Goal: Information Seeking & Learning: Learn about a topic

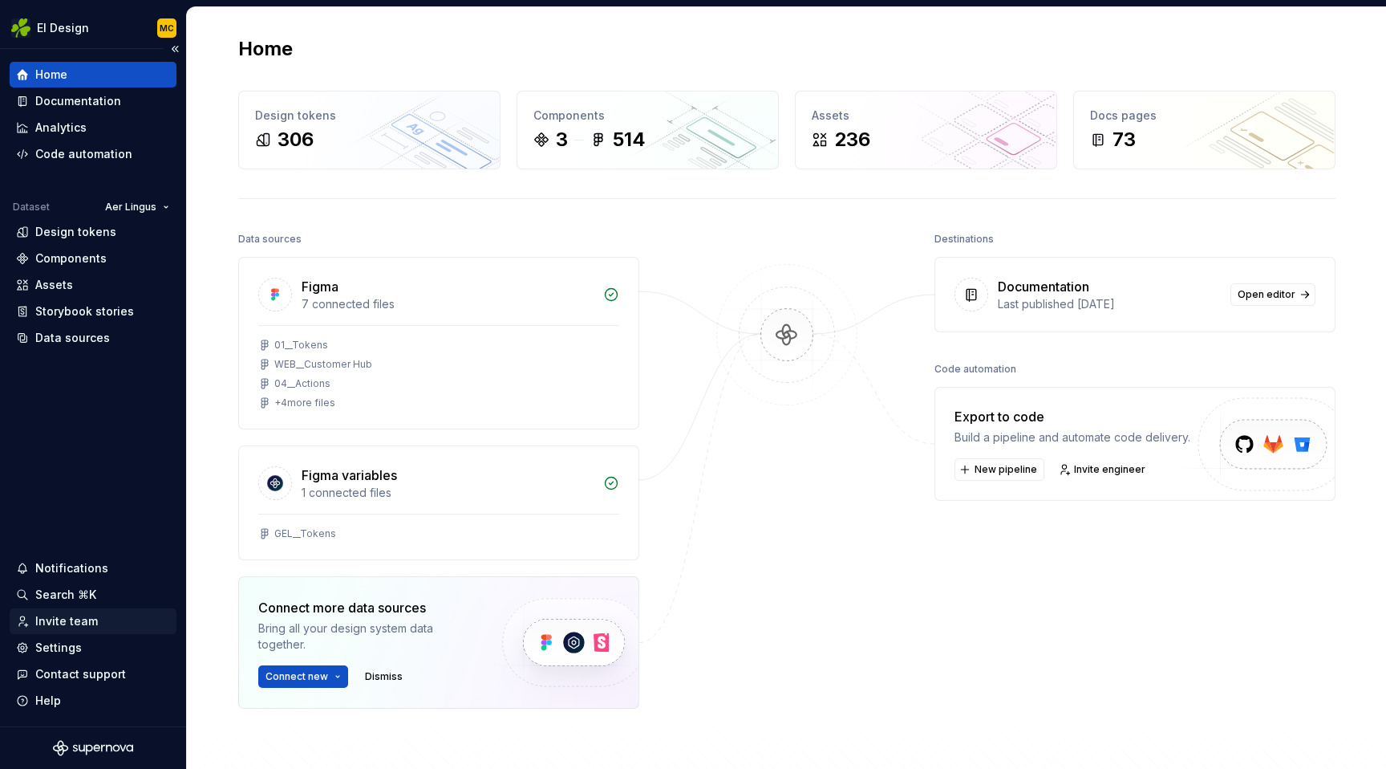
click at [67, 621] on div "Invite team" at bounding box center [66, 621] width 63 height 16
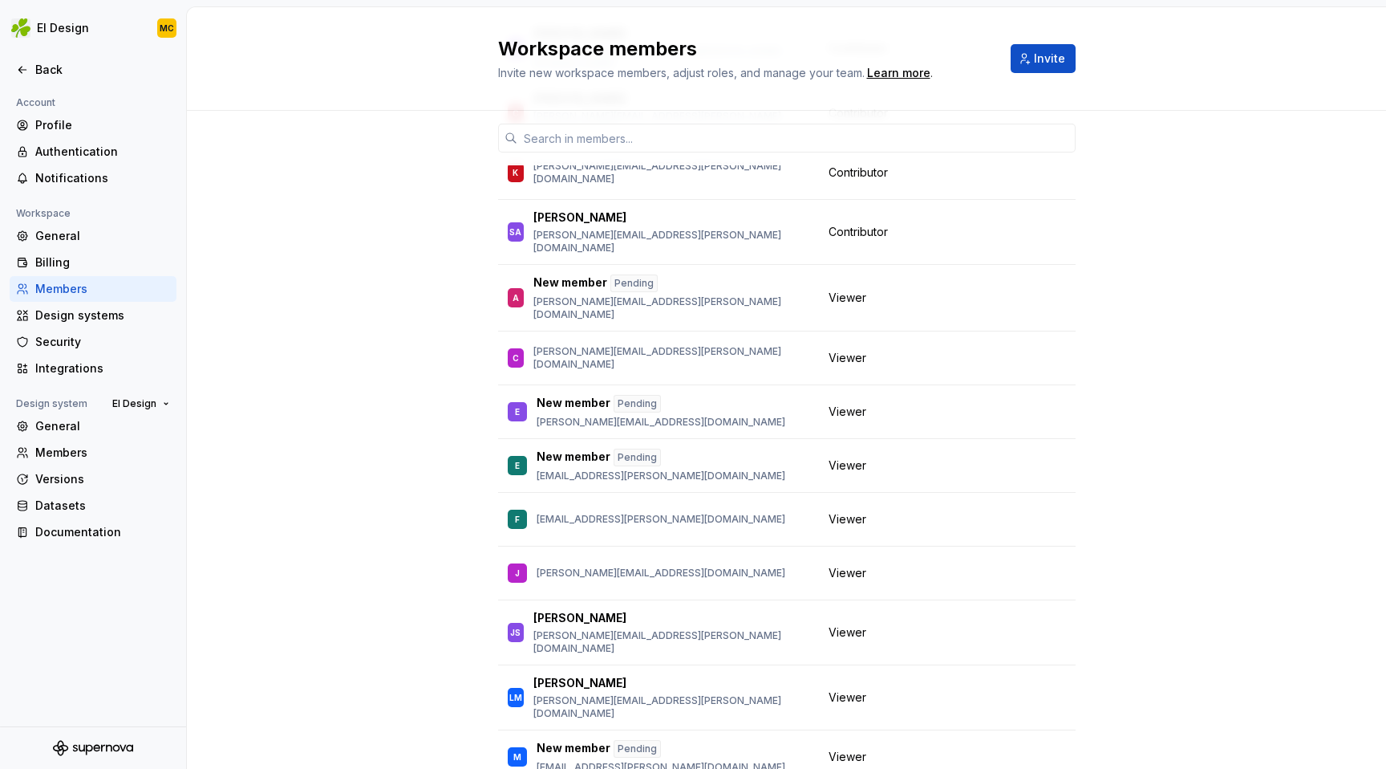
scroll to position [525, 0]
click at [61, 75] on div "Back" at bounding box center [102, 70] width 135 height 16
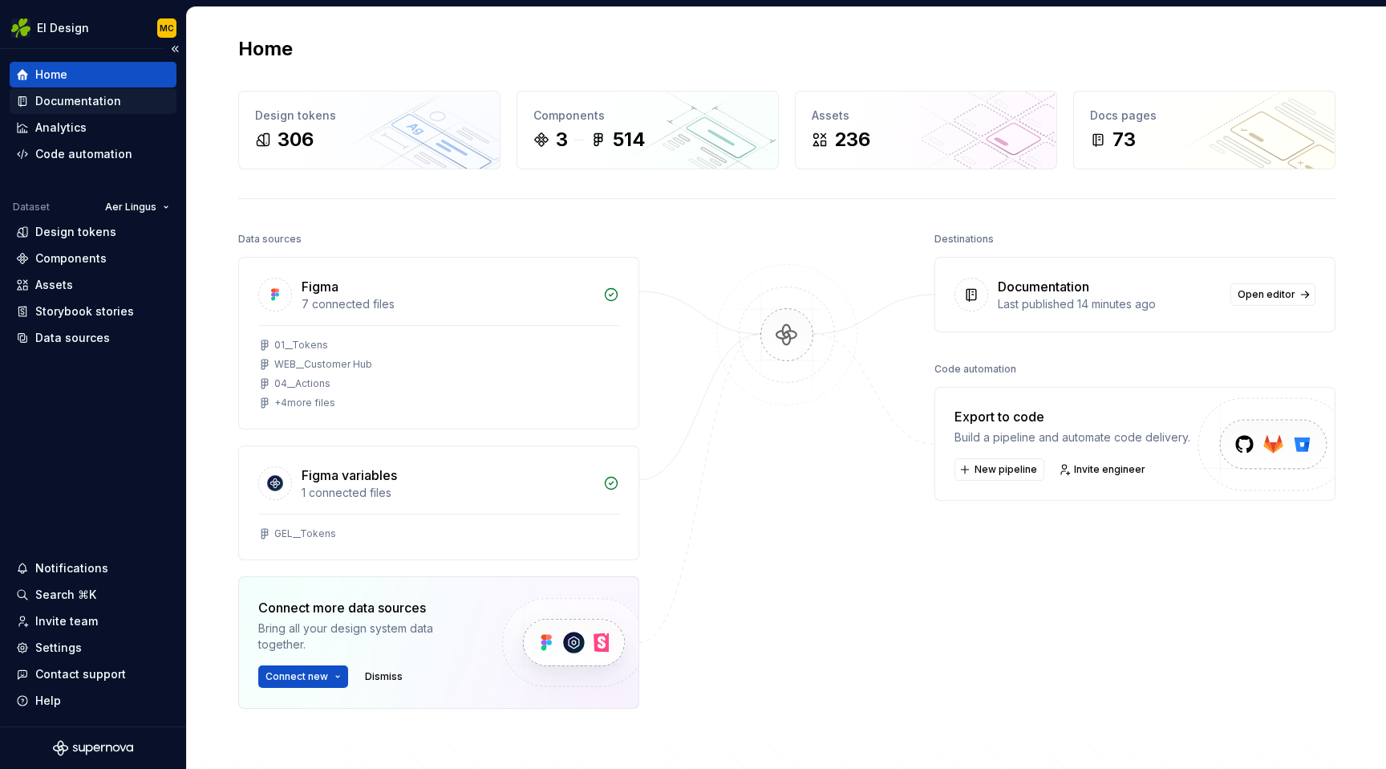
click at [104, 97] on div "Documentation" at bounding box center [78, 101] width 86 height 16
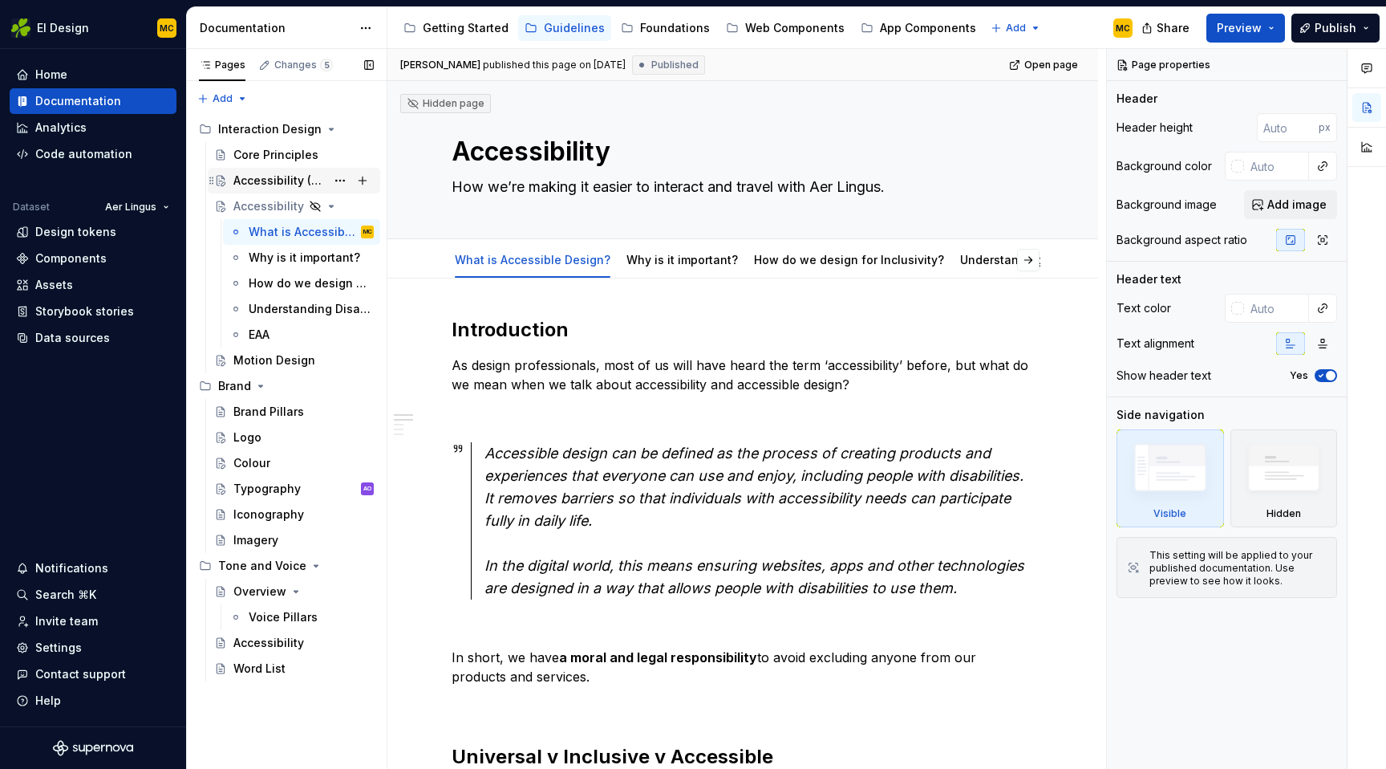
click at [288, 178] on div "Accessibility (Short version)" at bounding box center [279, 180] width 92 height 16
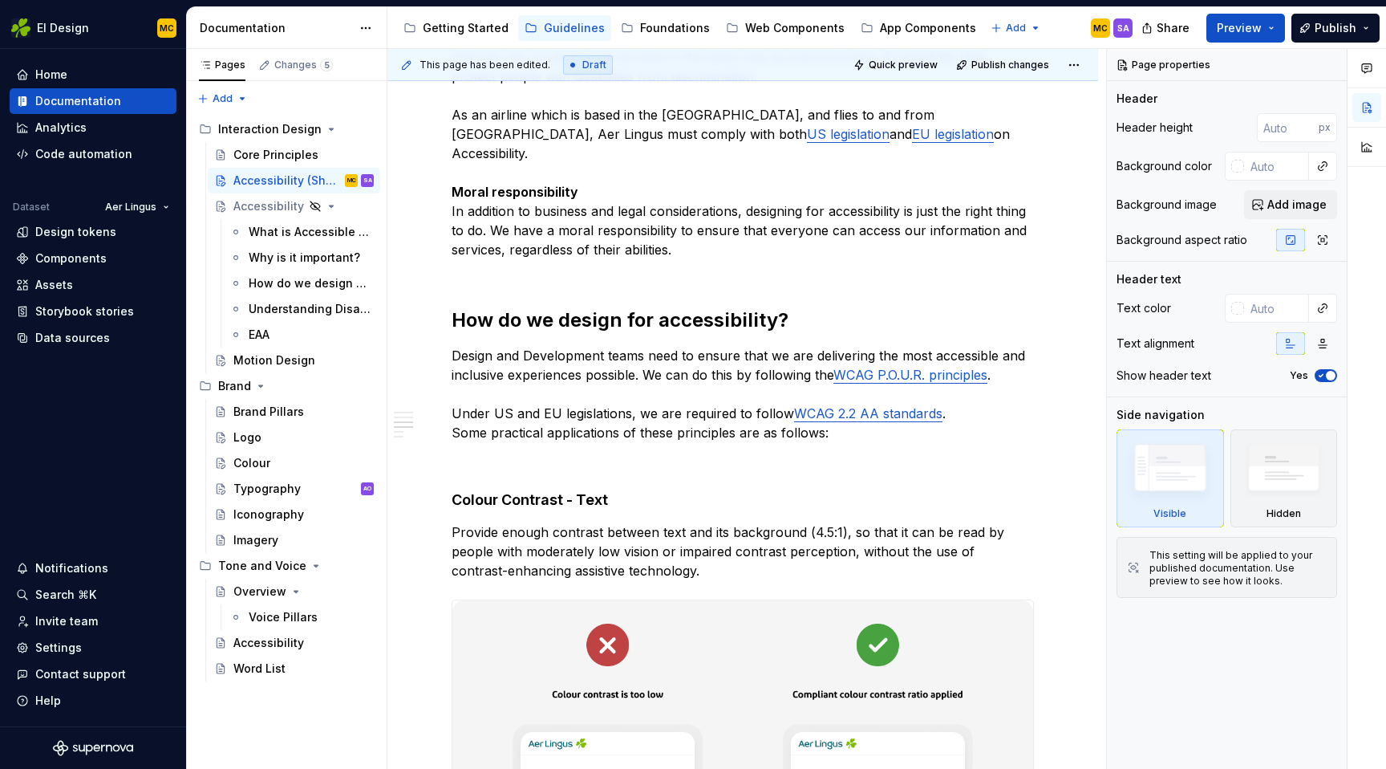
scroll to position [1649, 0]
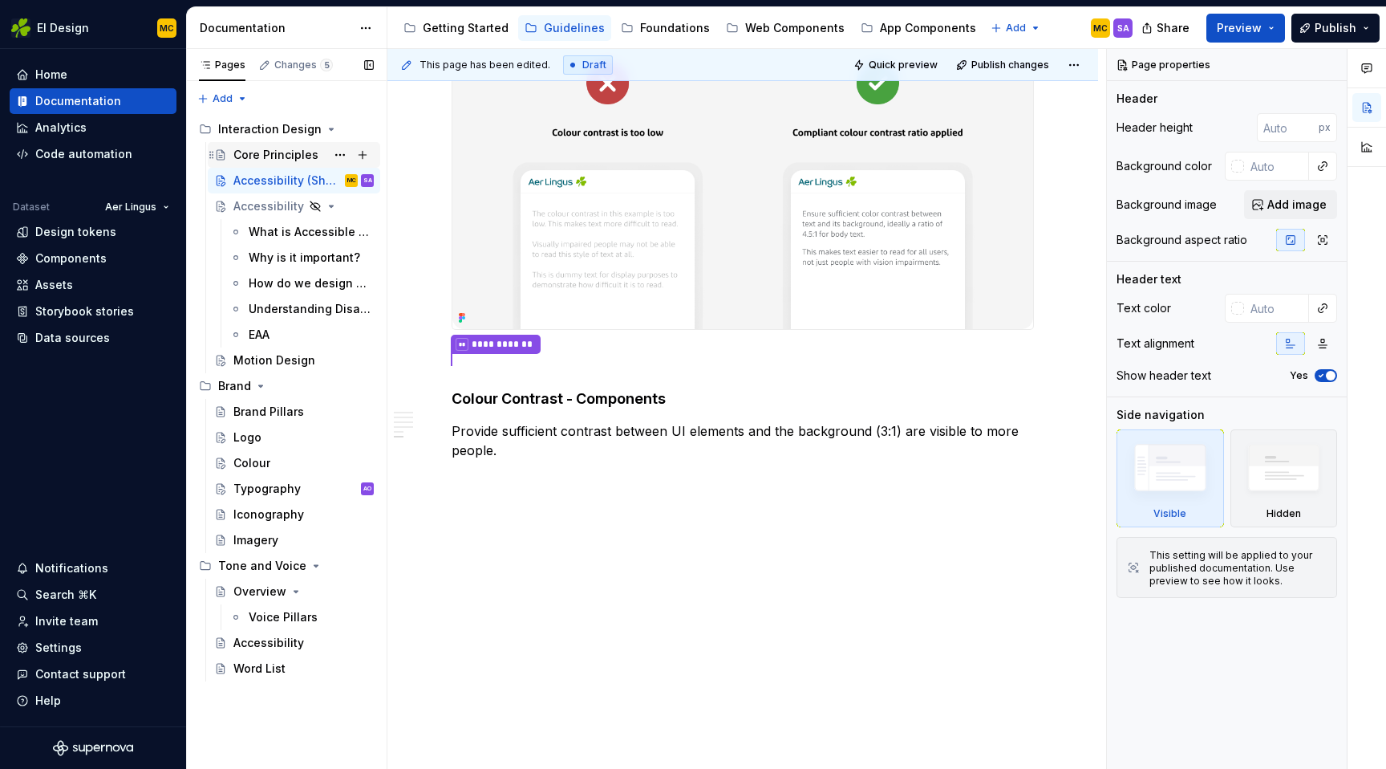
click at [253, 150] on div "Core Principles" at bounding box center [275, 155] width 85 height 16
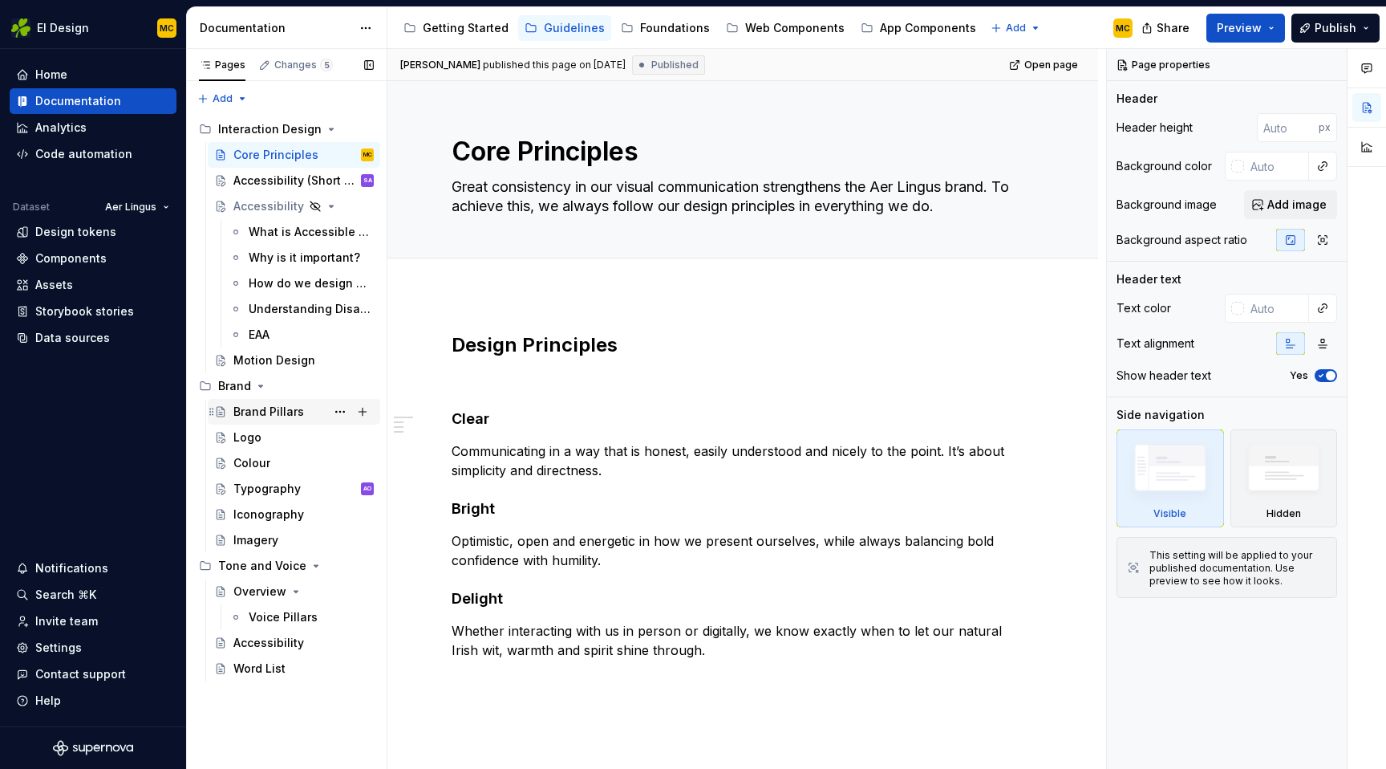
click at [251, 405] on div "Brand Pillars" at bounding box center [268, 412] width 71 height 16
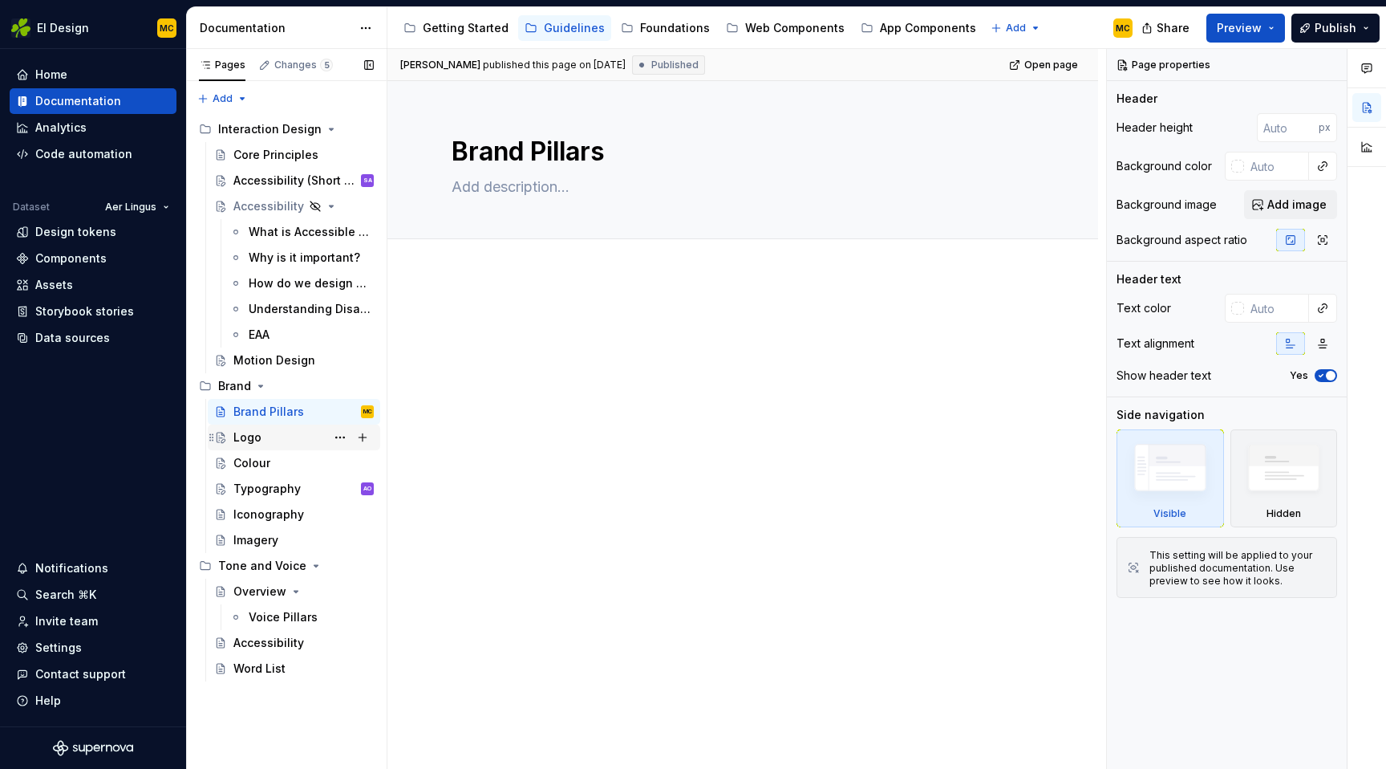
click at [250, 435] on div "Logo" at bounding box center [247, 437] width 28 height 16
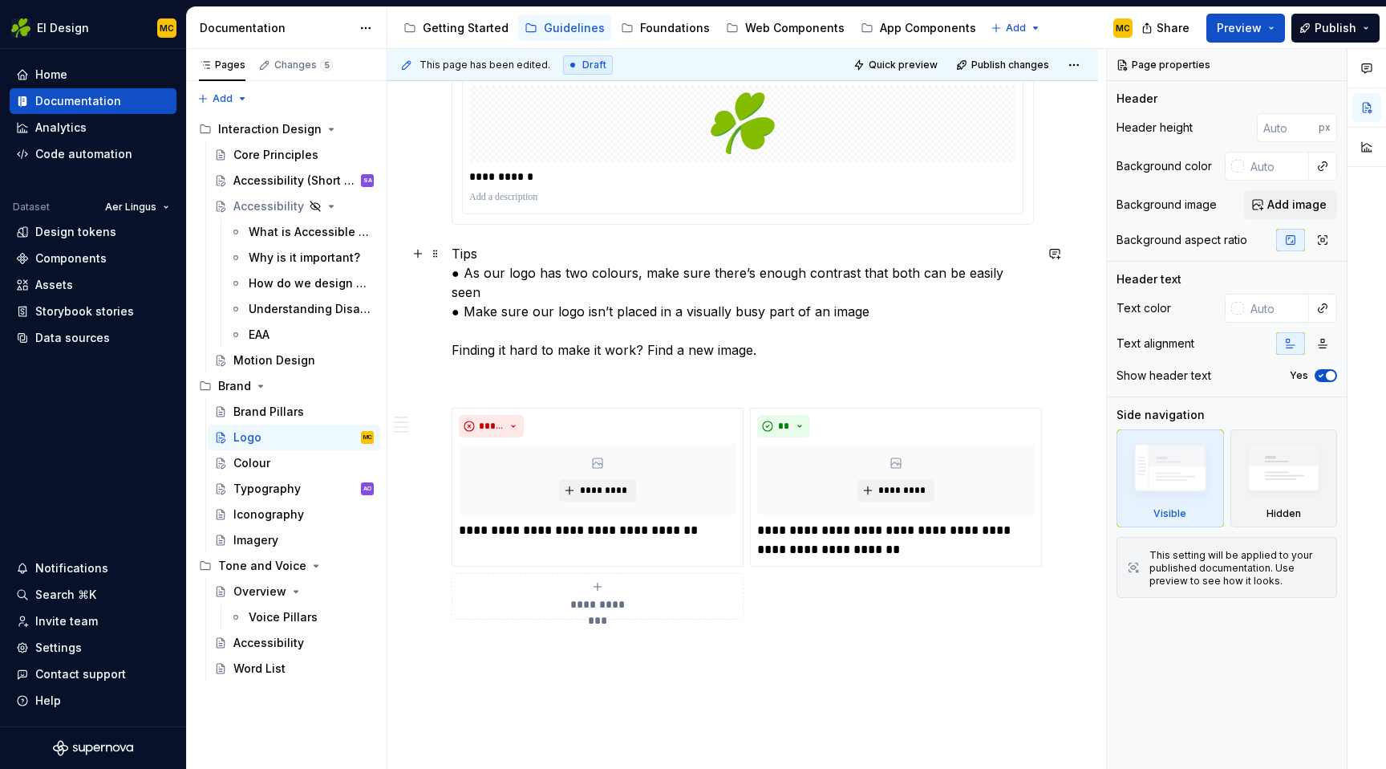
scroll to position [1324, 0]
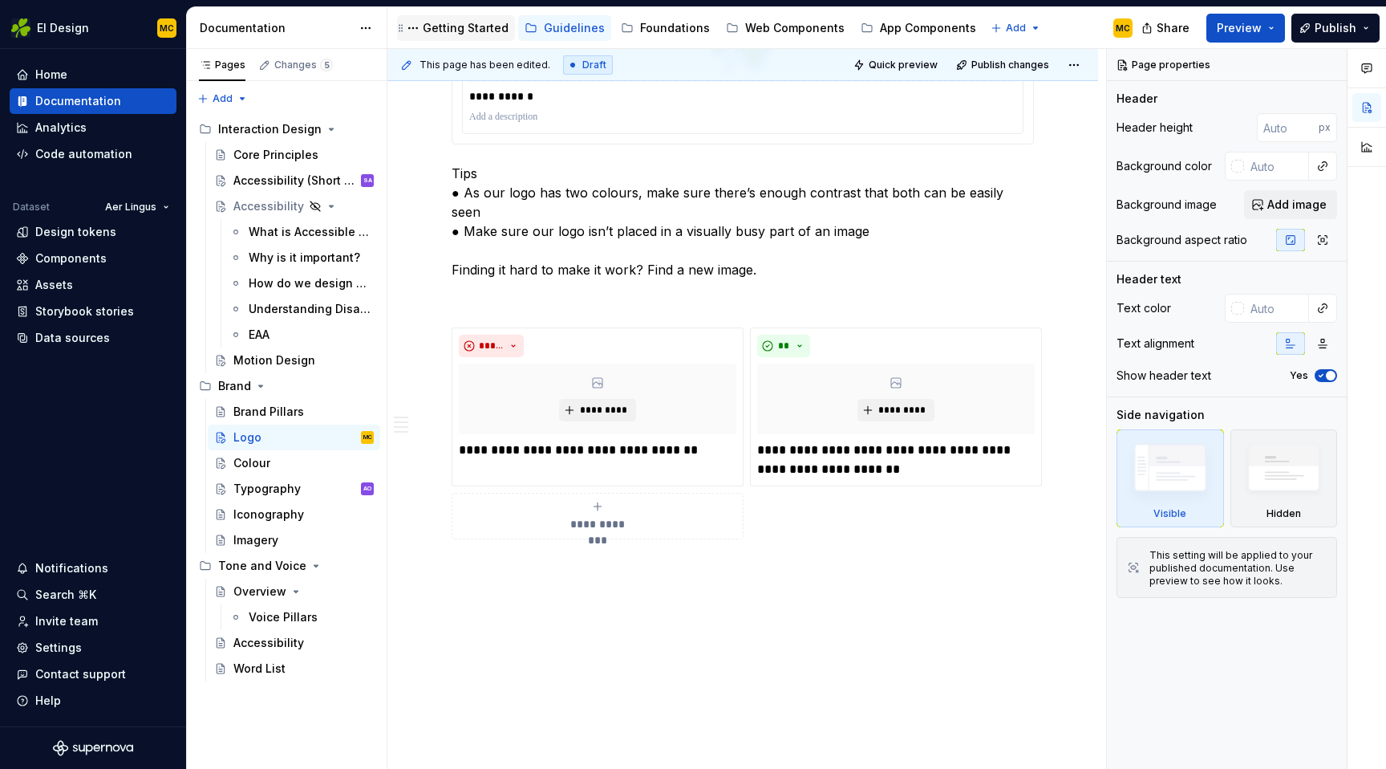
click at [470, 33] on div "Getting Started" at bounding box center [466, 28] width 86 height 16
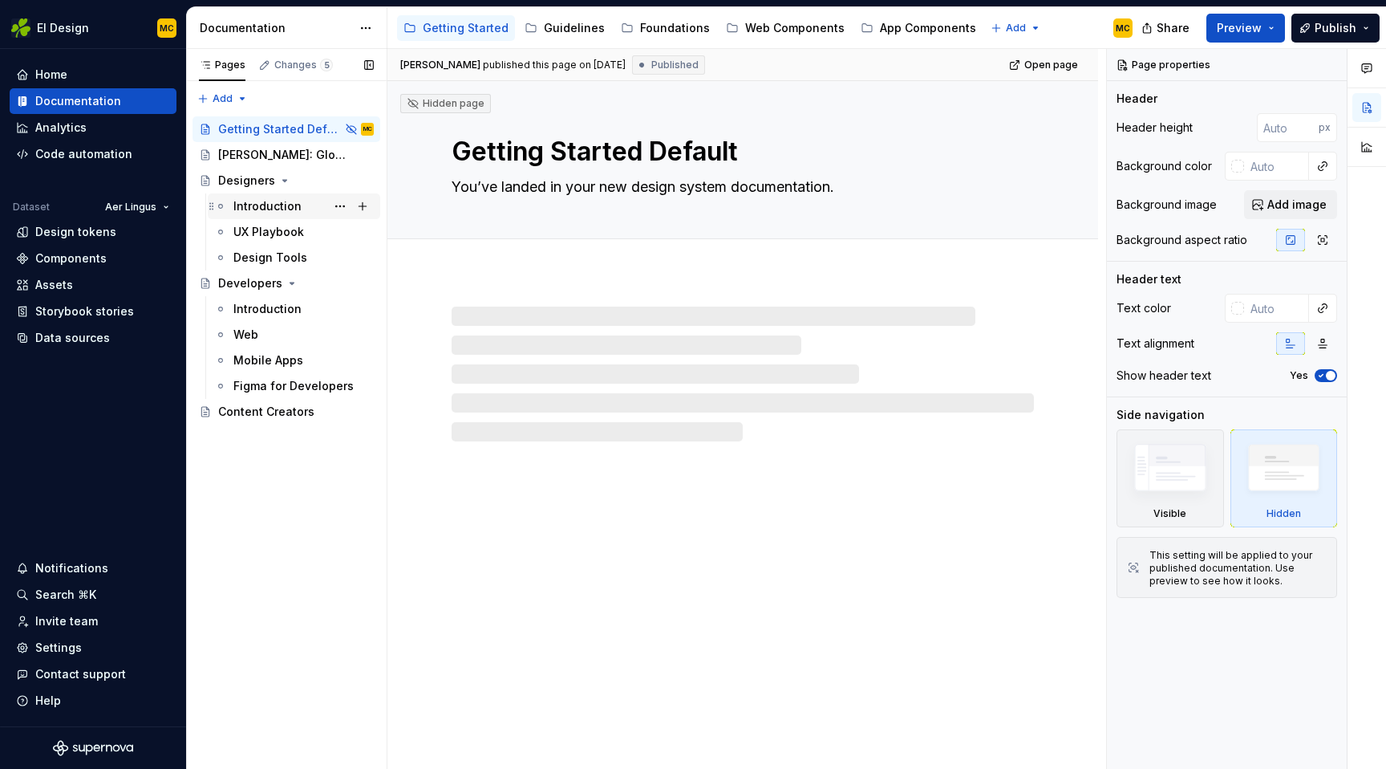
click at [294, 206] on div "Introduction" at bounding box center [267, 206] width 68 height 16
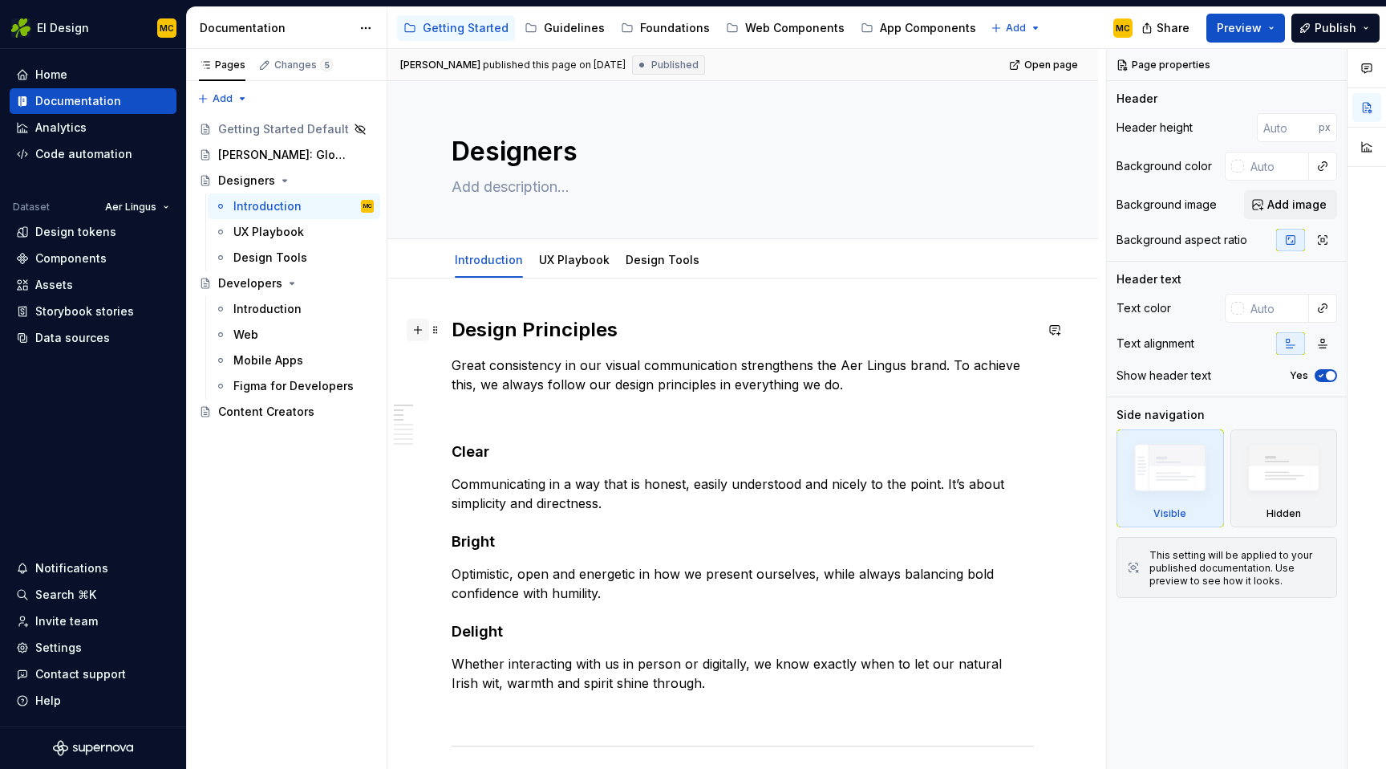
click at [421, 331] on button "button" at bounding box center [418, 330] width 22 height 22
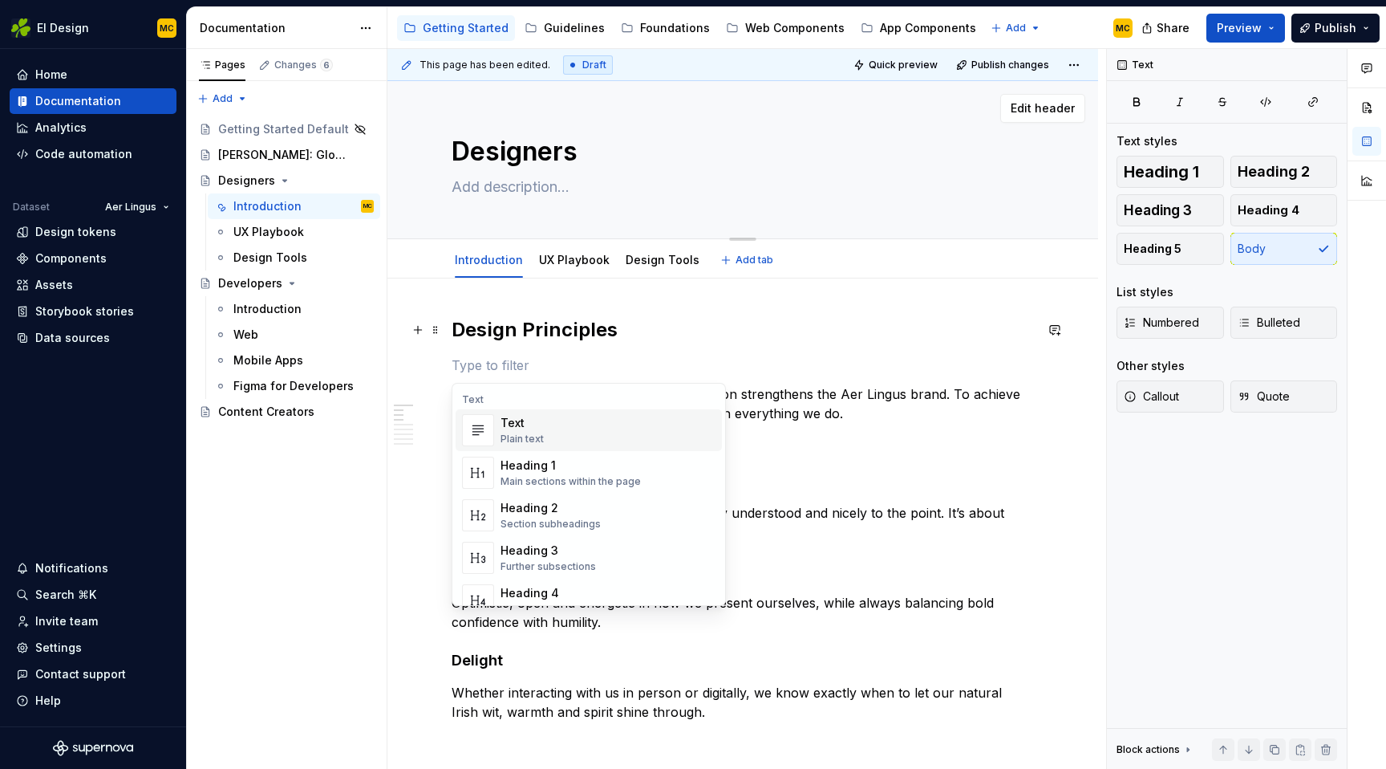
click at [586, 186] on textarea at bounding box center [739, 187] width 582 height 26
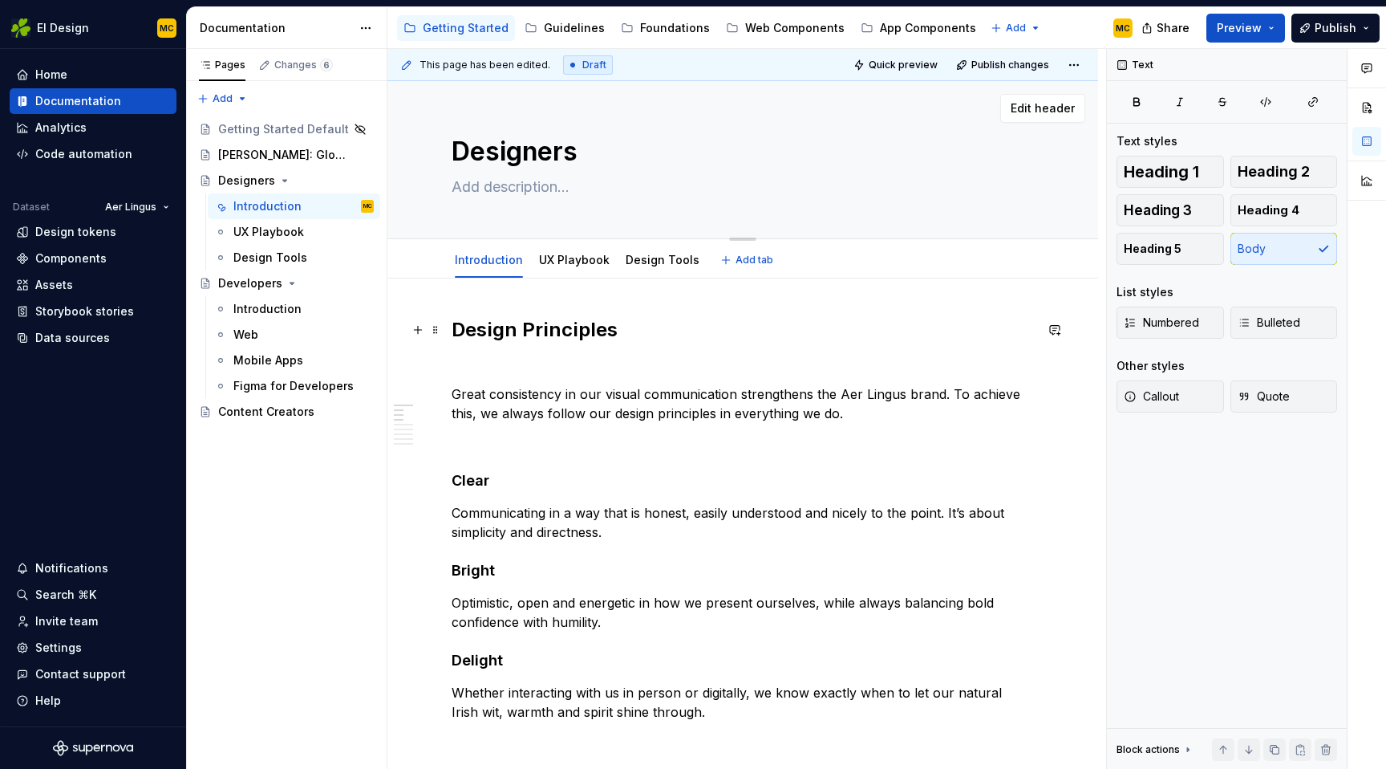
paste textarea "Our aim is to create products that are meaningful and intuitive. We draw on dat…"
type textarea "*"
type textarea "Our aim is to create products that are meaningful and intuitive. We draw on dat…"
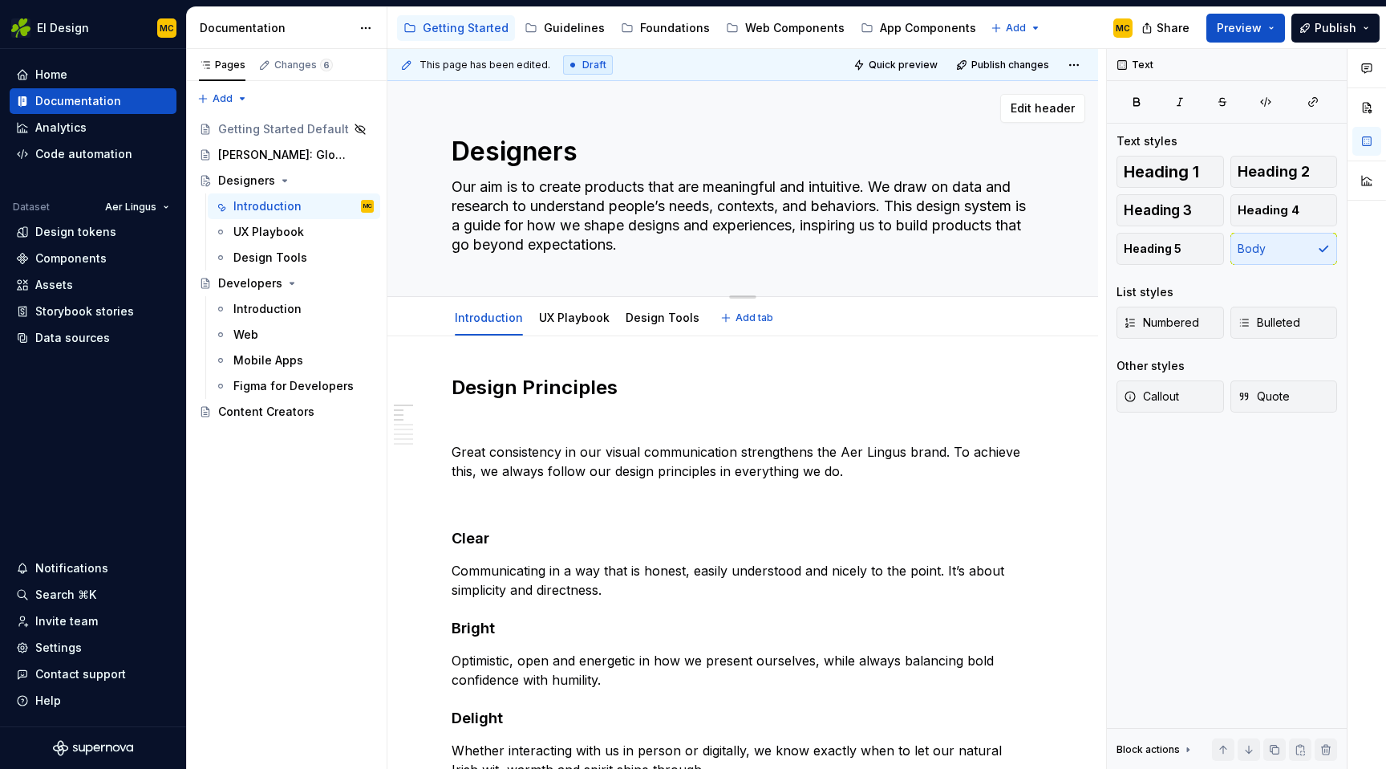
click at [869, 205] on textarea "Our aim is to create products that are meaningful and intuitive. We draw on dat…" at bounding box center [739, 215] width 582 height 83
type textarea "*"
type textarea "Our aim is to create products that are meaningful and intuitive. We draw on dat…"
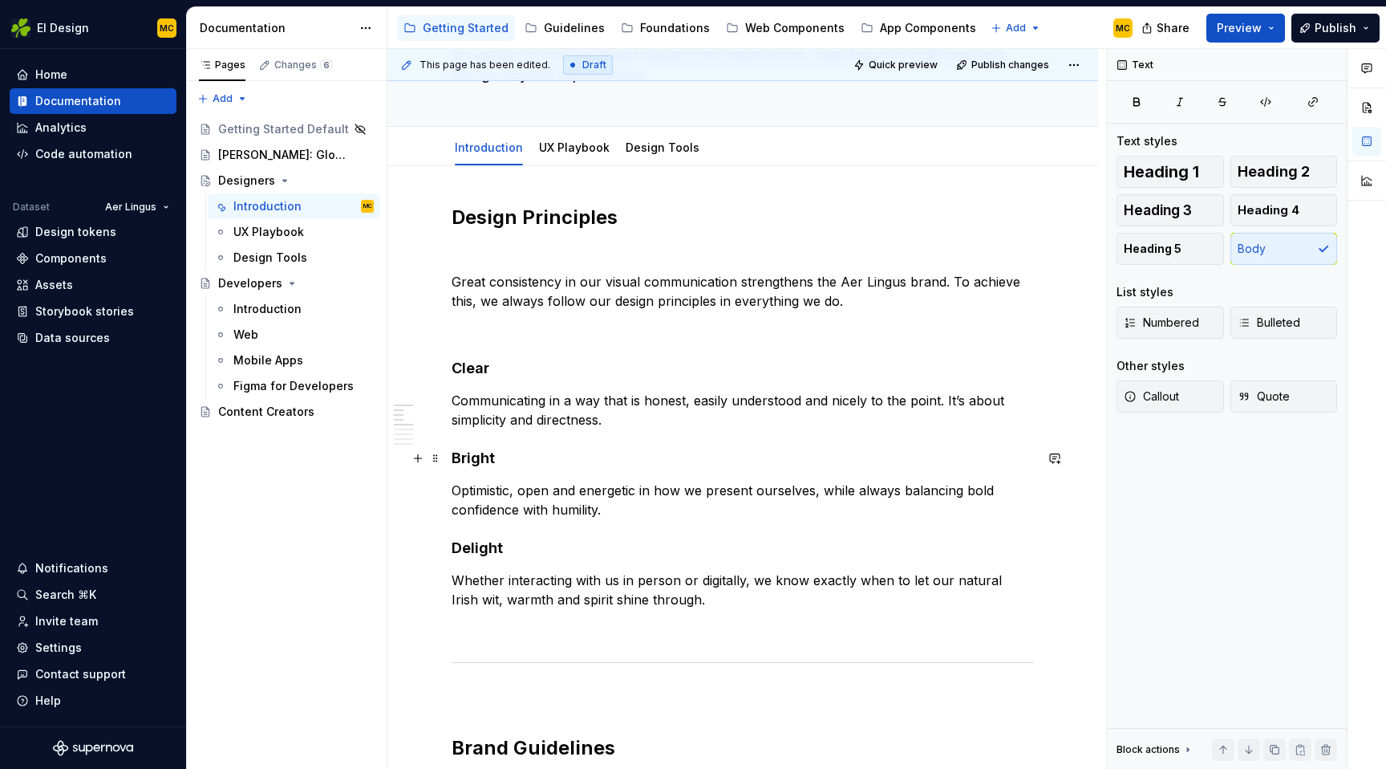
scroll to position [150, 0]
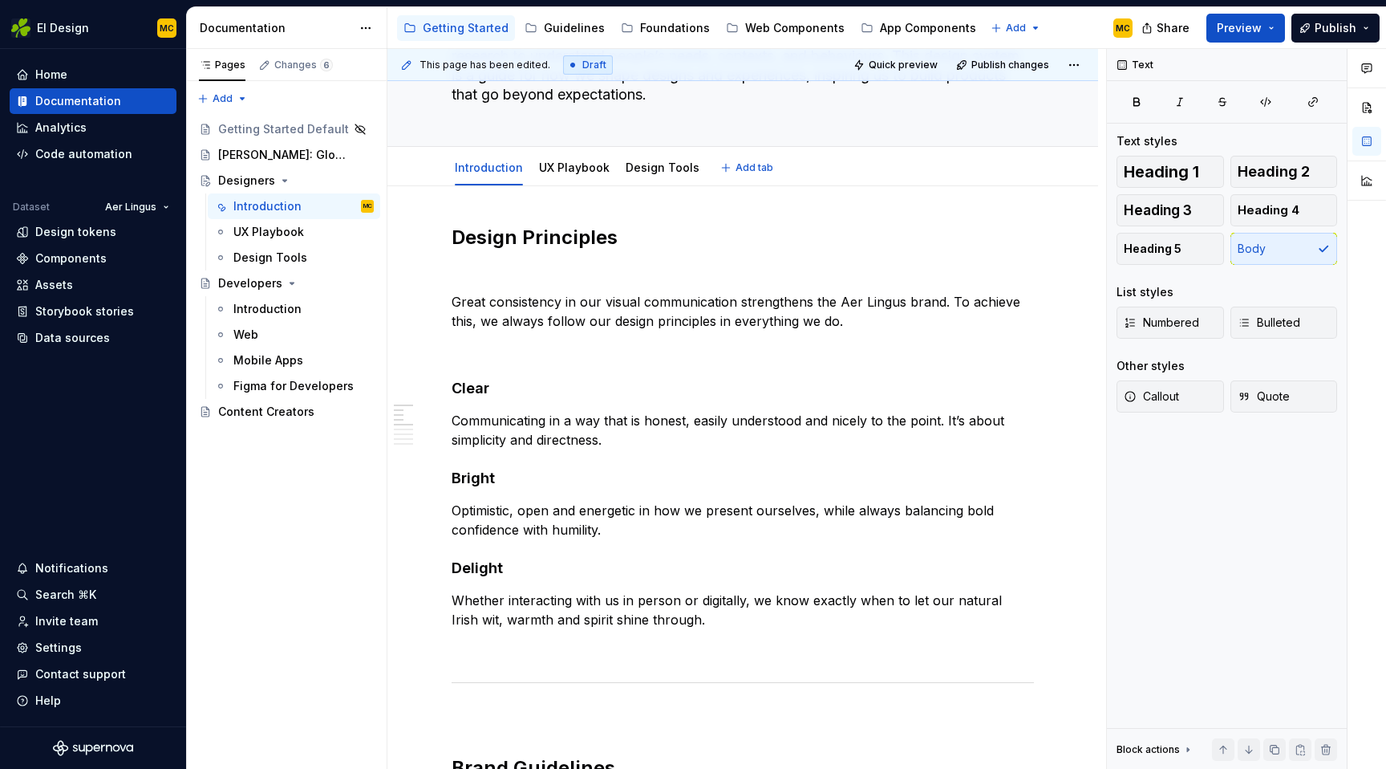
type textarea "*"
type textarea "Our aim is to create products that are meaningful and intuitive. We draw on dat…"
click at [423, 234] on button "button" at bounding box center [418, 237] width 22 height 22
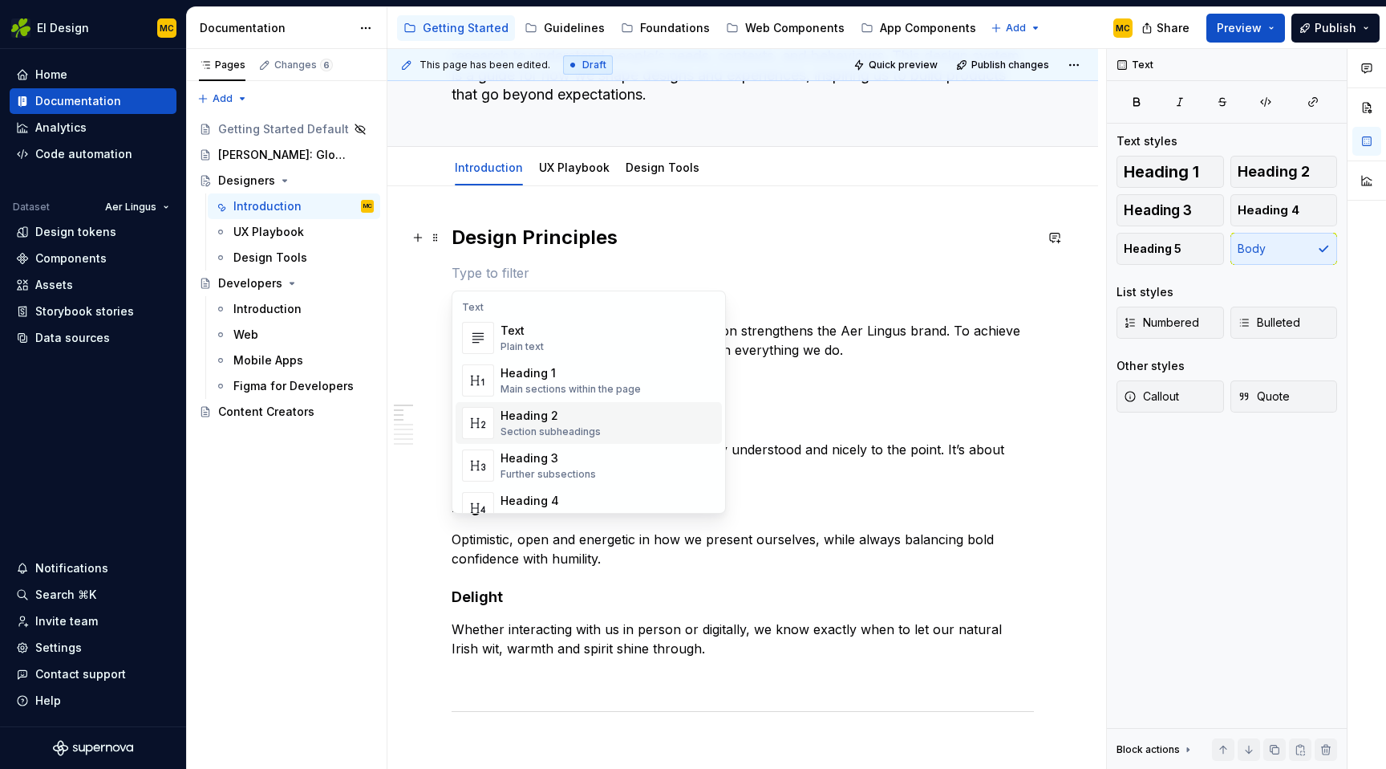
click at [534, 428] on div "Section subheadings" at bounding box center [551, 431] width 100 height 13
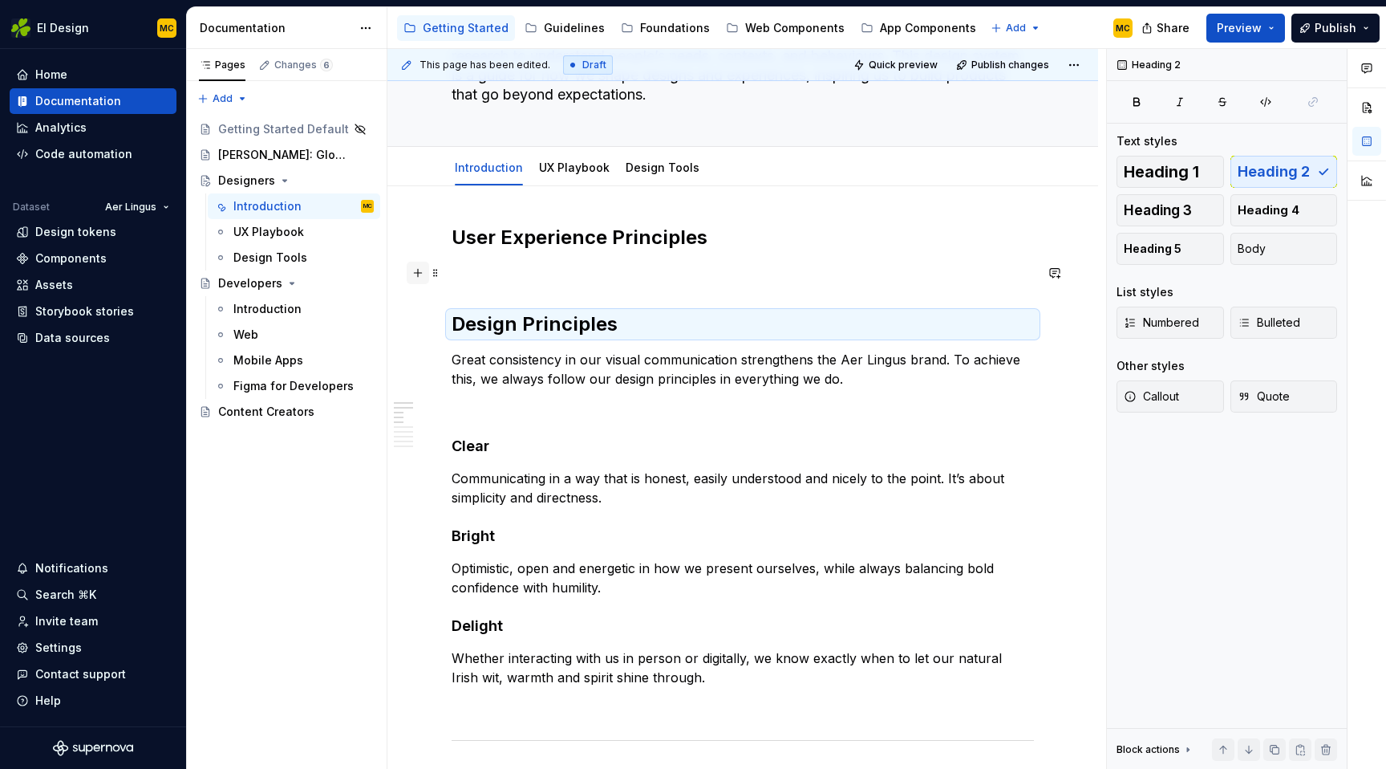
click at [421, 270] on button "button" at bounding box center [418, 273] width 22 height 22
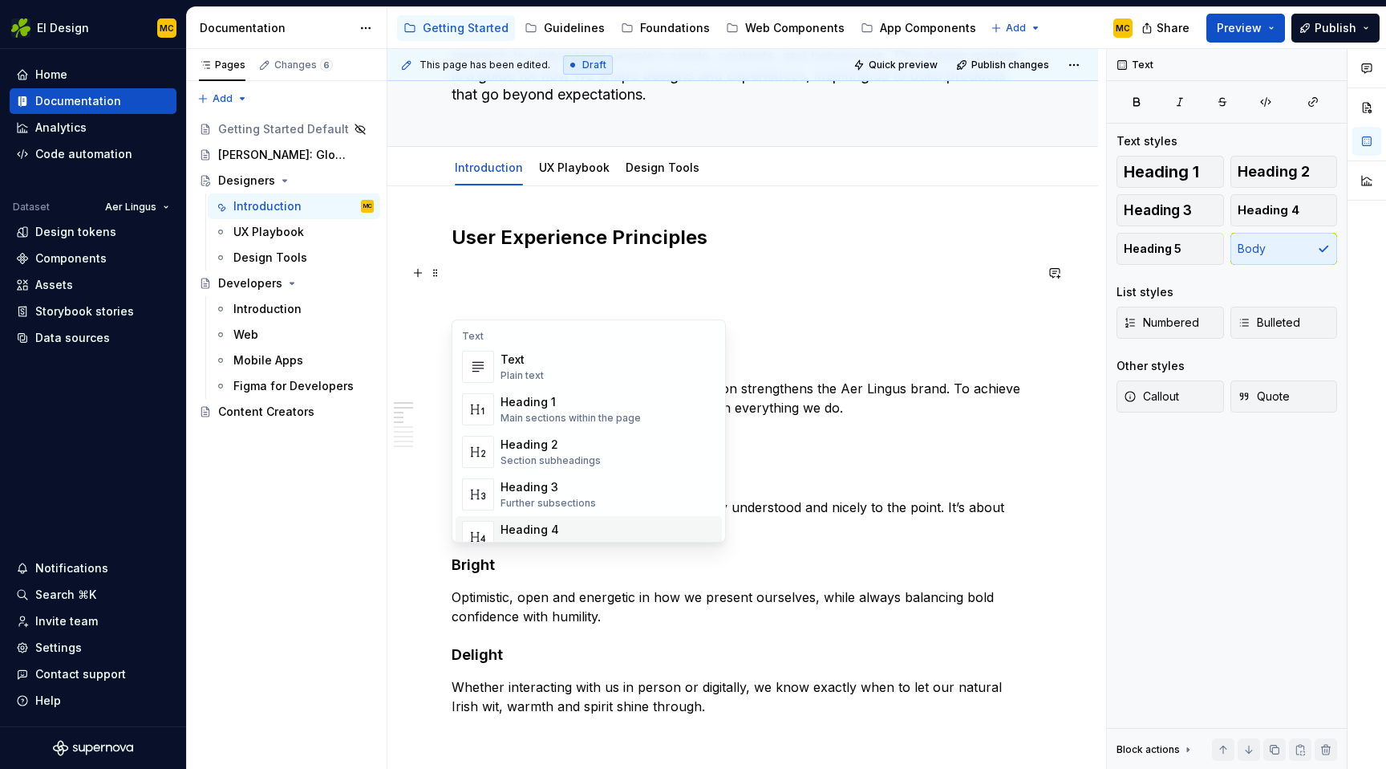
click at [543, 519] on span "Heading 4 Details in subsections" at bounding box center [589, 537] width 266 height 42
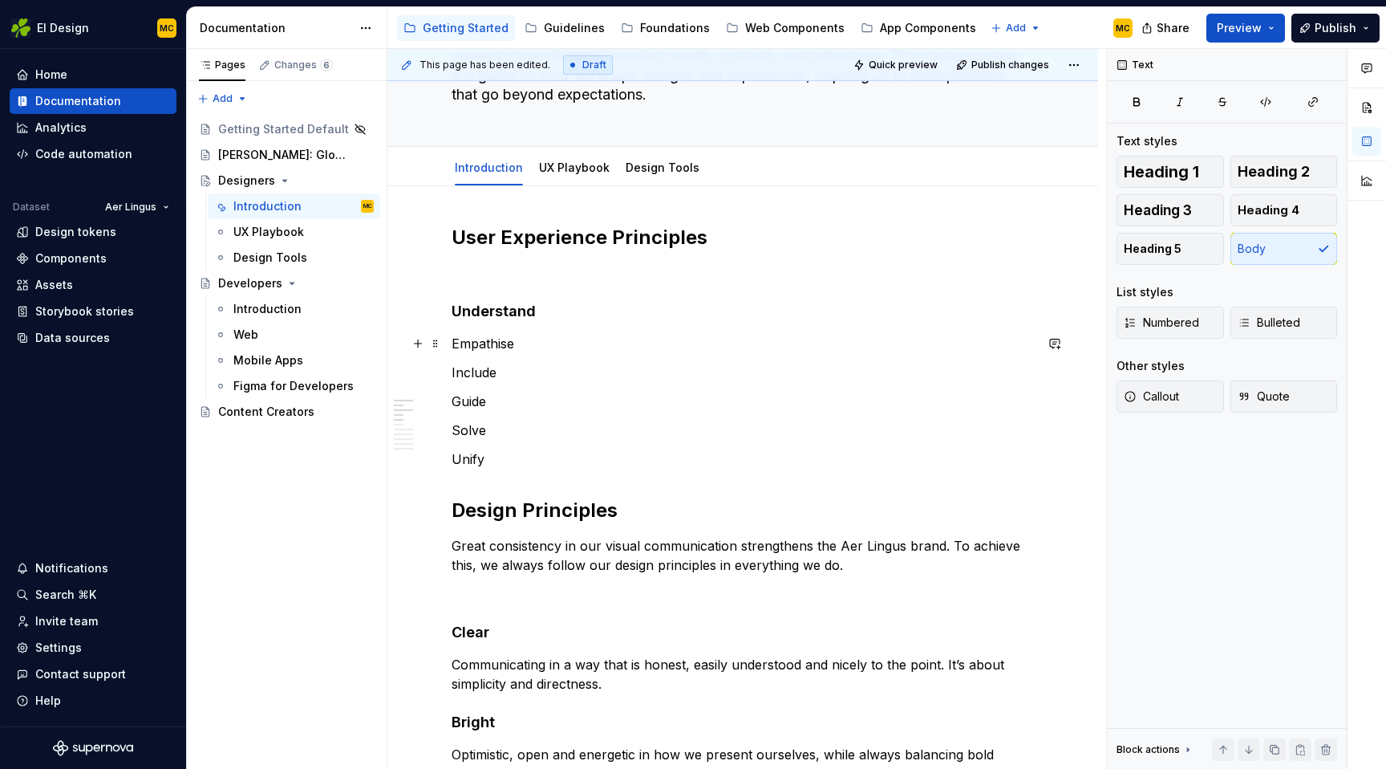
click at [534, 350] on p "Empathise" at bounding box center [743, 343] width 582 height 19
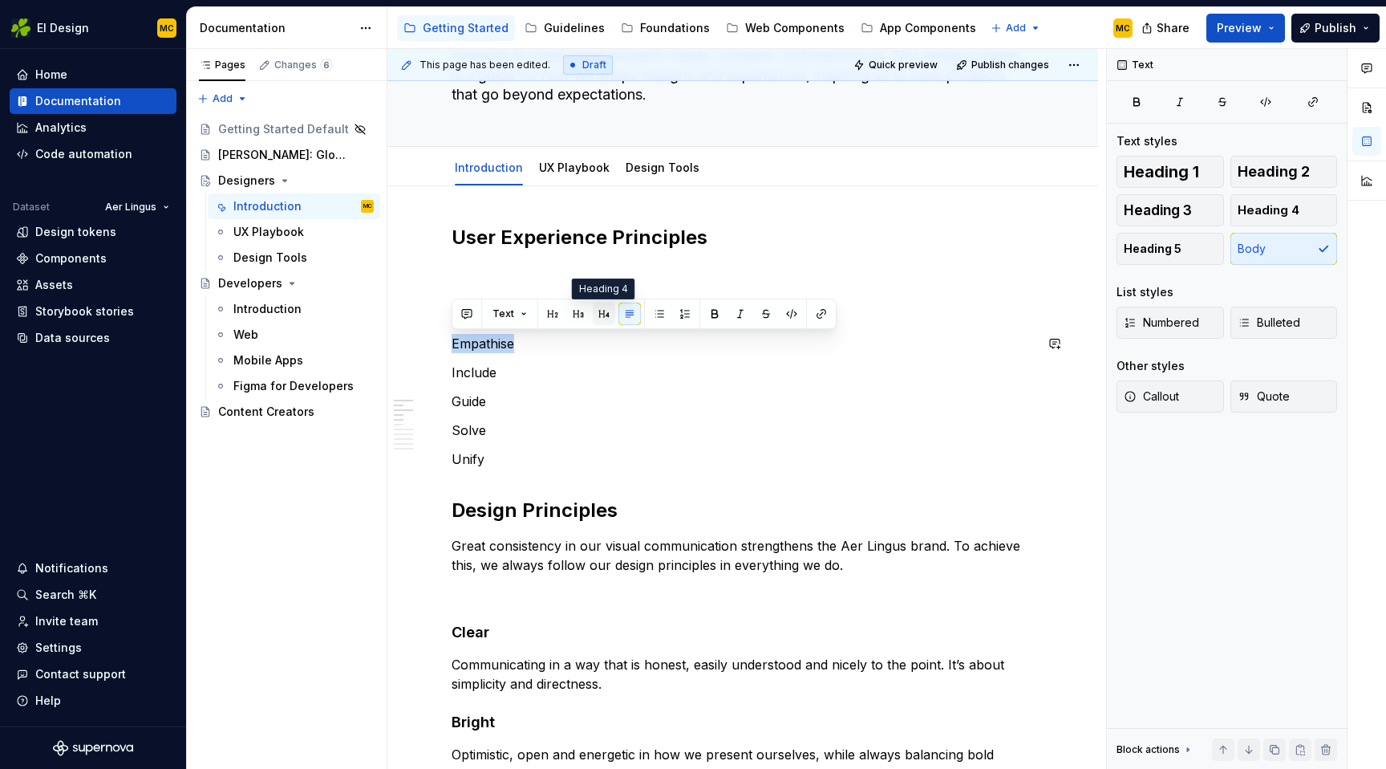
click at [607, 307] on button "button" at bounding box center [604, 313] width 22 height 22
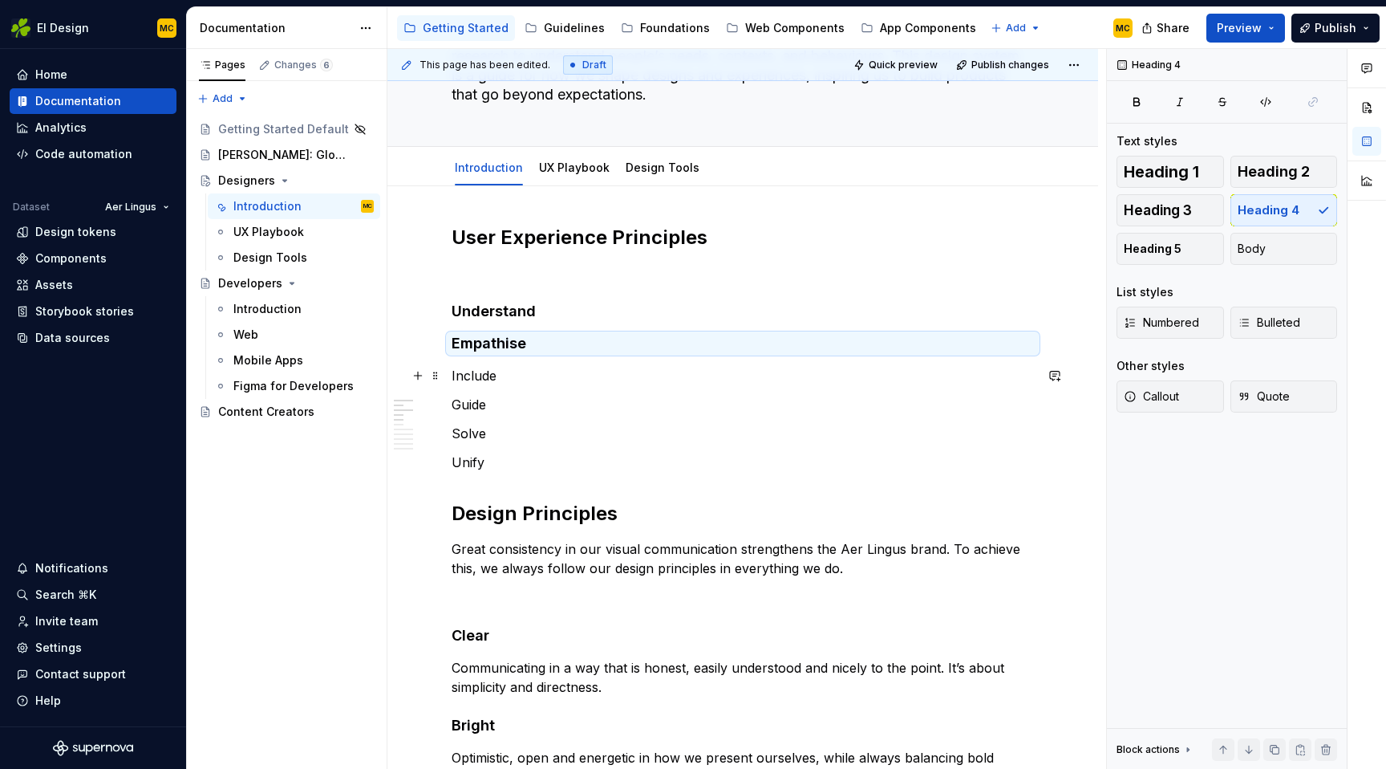
click at [511, 378] on p "Include" at bounding box center [743, 375] width 582 height 19
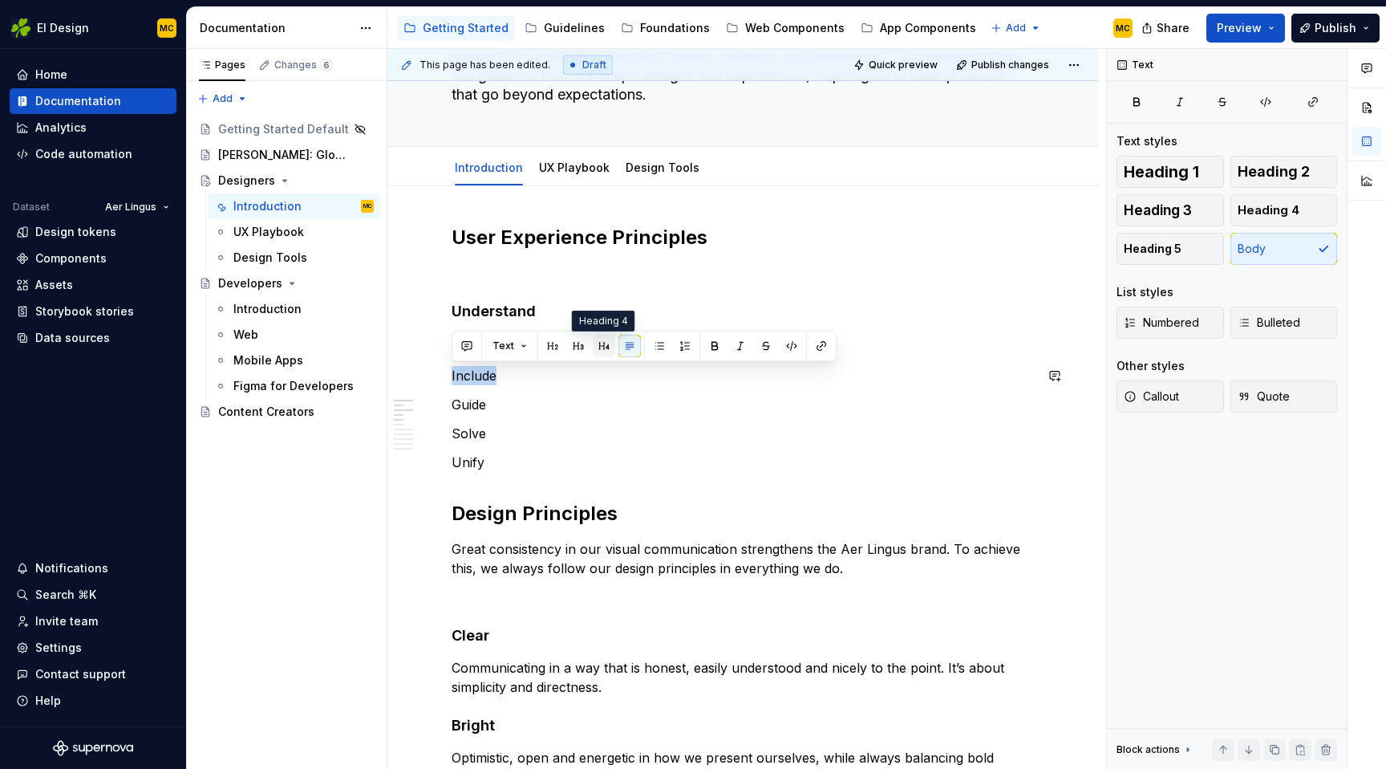
click at [607, 343] on button "button" at bounding box center [604, 346] width 22 height 22
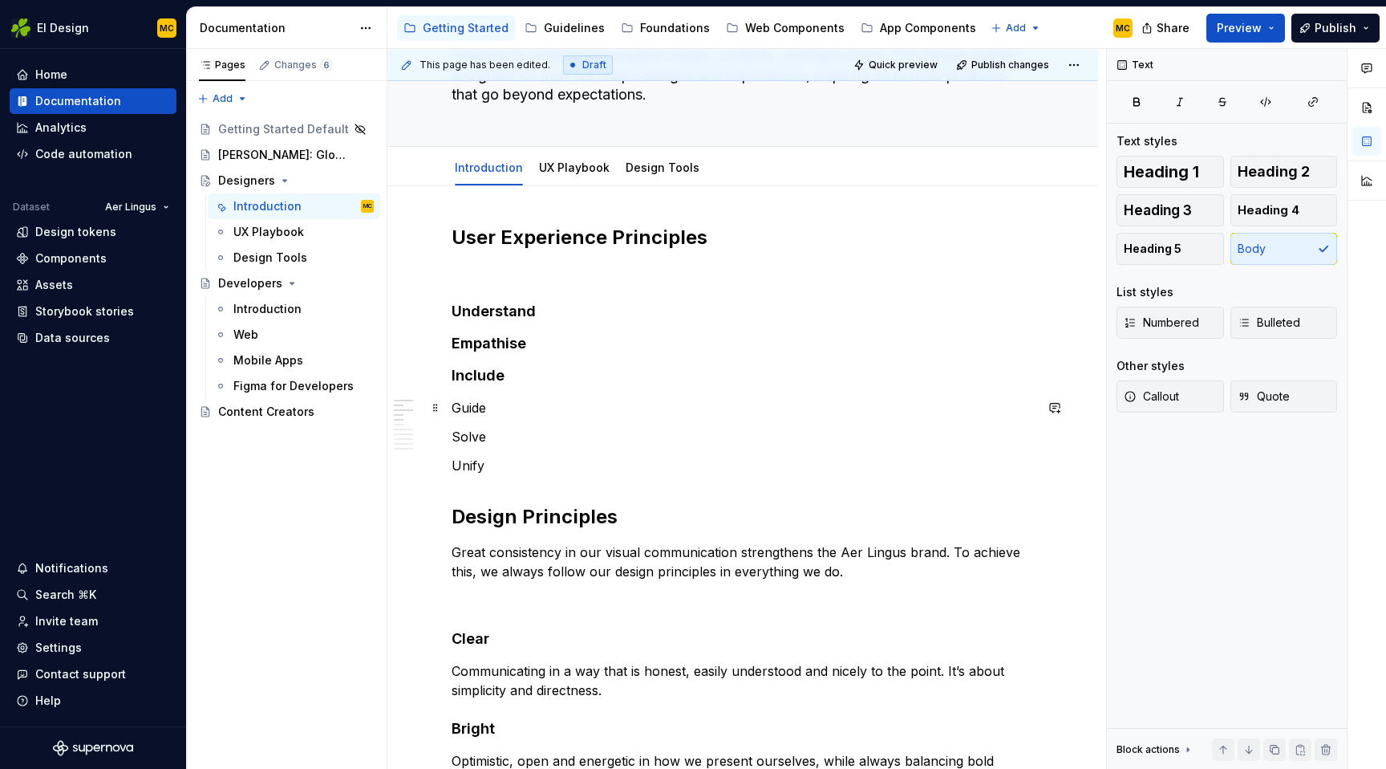
click at [524, 412] on p "Guide" at bounding box center [743, 407] width 582 height 19
click at [606, 371] on button "button" at bounding box center [604, 378] width 22 height 22
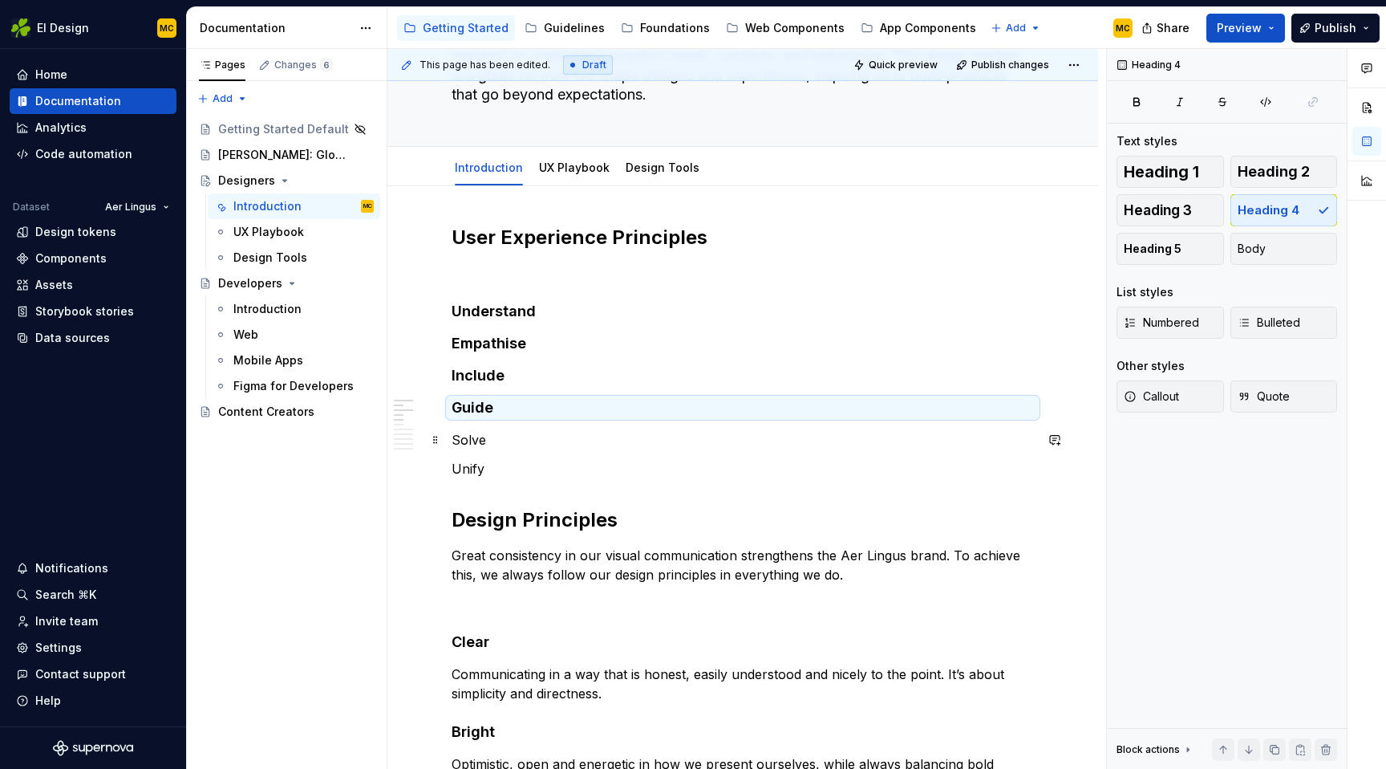
click at [535, 441] on p "Solve" at bounding box center [743, 439] width 582 height 19
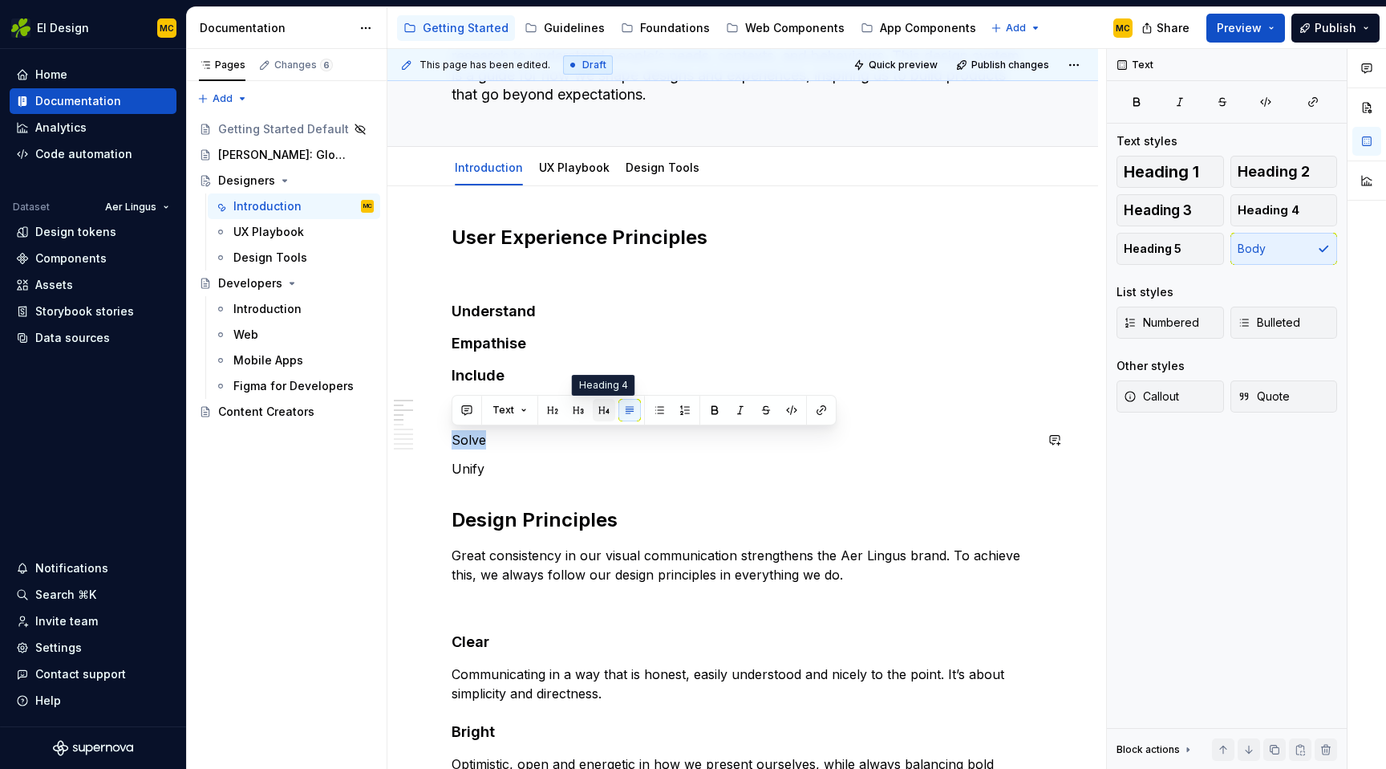
click at [603, 408] on button "button" at bounding box center [604, 410] width 22 height 22
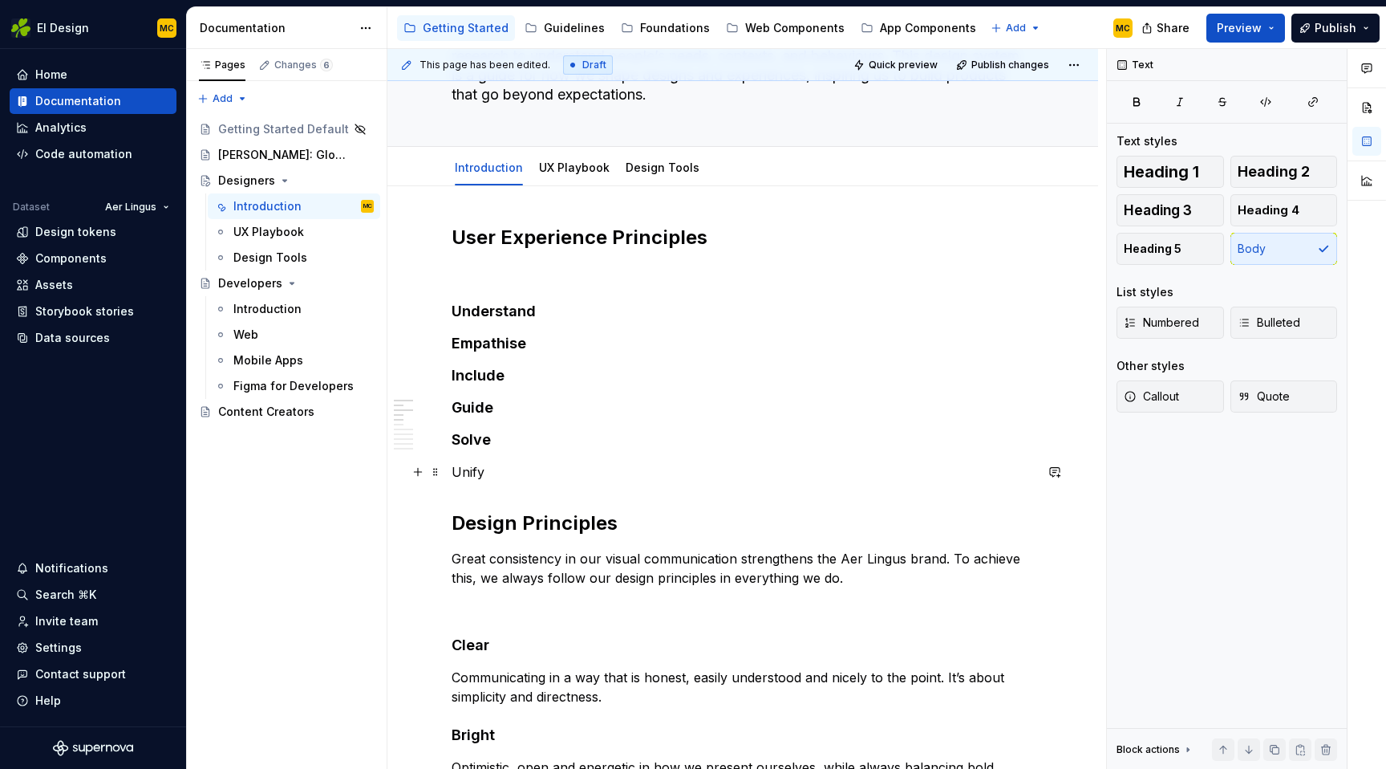
click at [554, 475] on p "Unify" at bounding box center [743, 471] width 582 height 19
click at [598, 447] on button "button" at bounding box center [604, 442] width 22 height 22
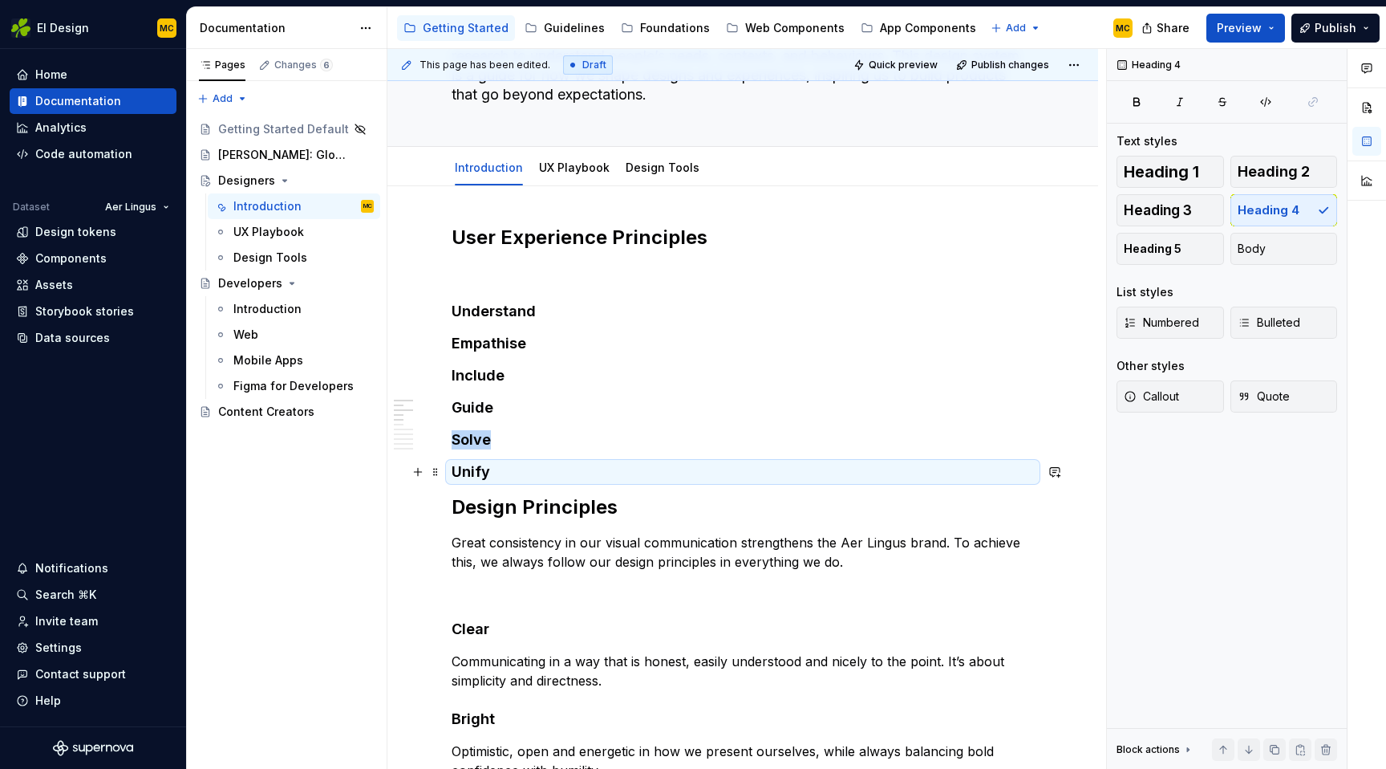
click at [539, 469] on h4 "Unify" at bounding box center [743, 471] width 582 height 19
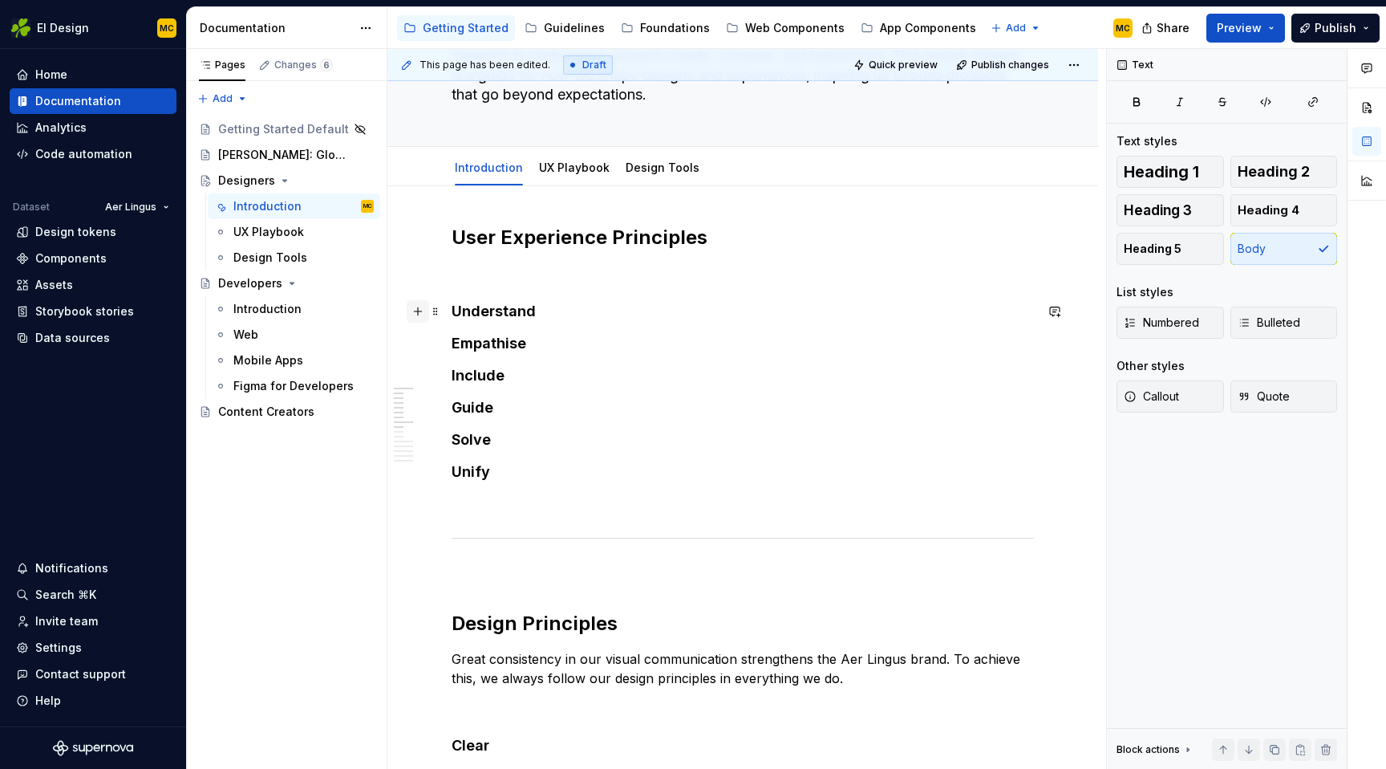
click at [416, 314] on button "button" at bounding box center [418, 311] width 22 height 22
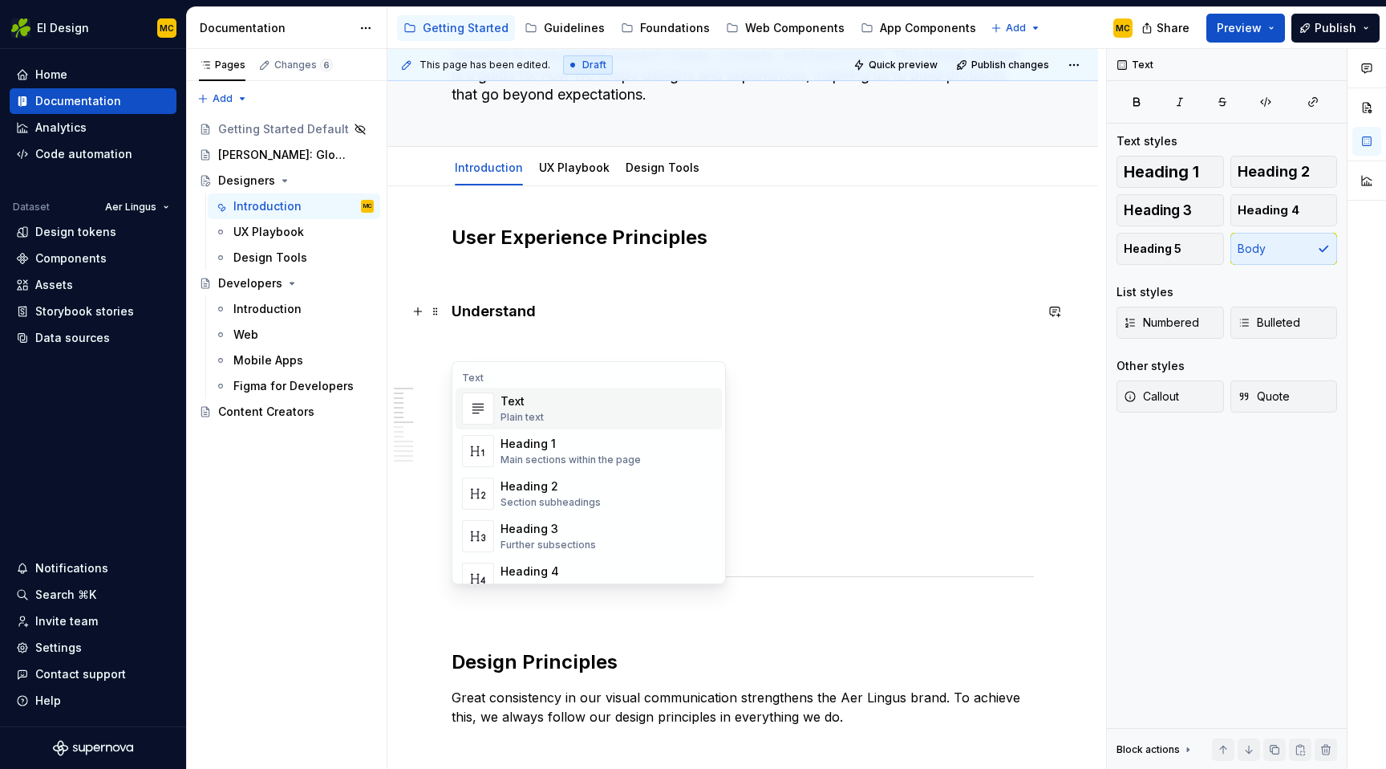
click at [520, 397] on div "Text" at bounding box center [522, 401] width 43 height 16
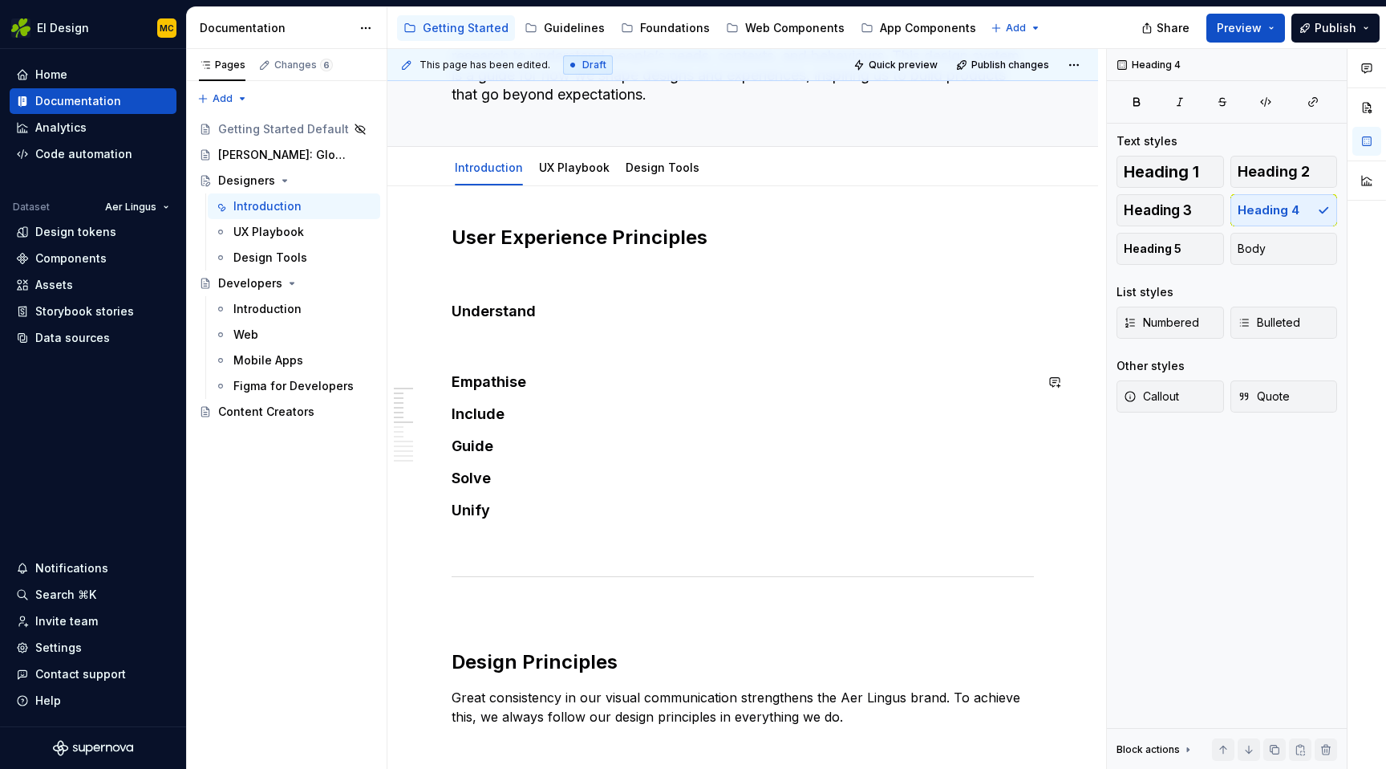
type textarea "*"
